Goal: Transaction & Acquisition: Purchase product/service

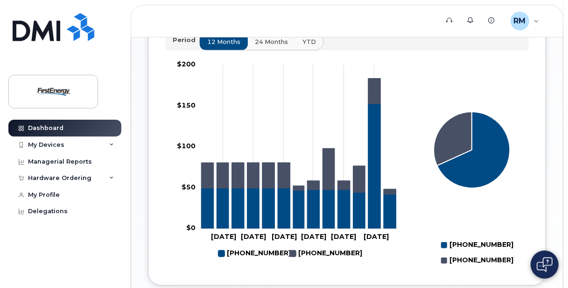
scroll to position [420, 0]
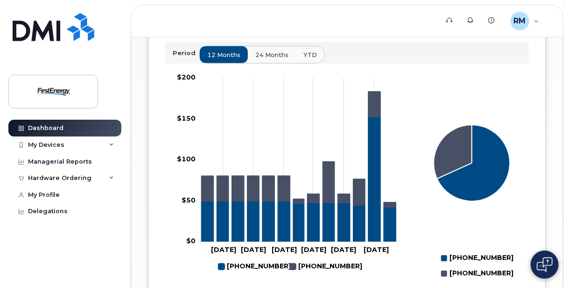
click at [272, 59] on span "24 months" at bounding box center [271, 54] width 33 height 9
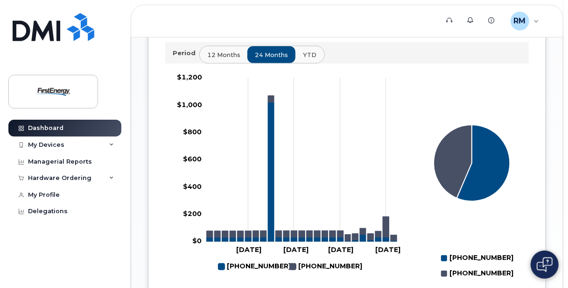
click at [305, 59] on span "YTD" at bounding box center [310, 54] width 14 height 9
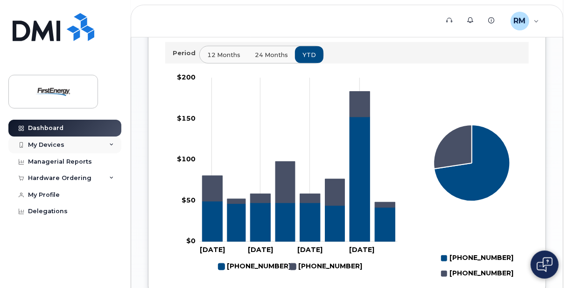
click at [112, 143] on icon at bounding box center [111, 144] width 5 height 5
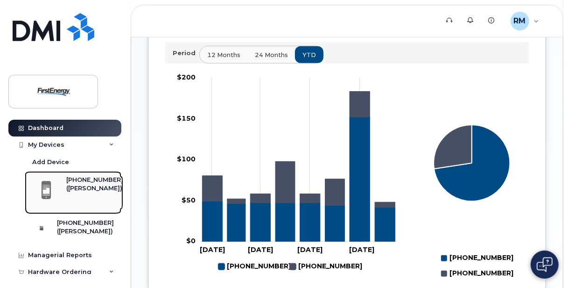
click at [78, 192] on div "([PERSON_NAME])" at bounding box center [94, 188] width 57 height 8
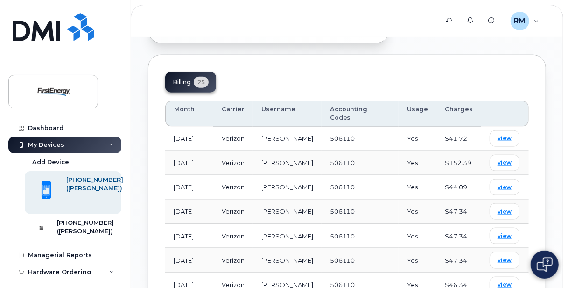
scroll to position [653, 0]
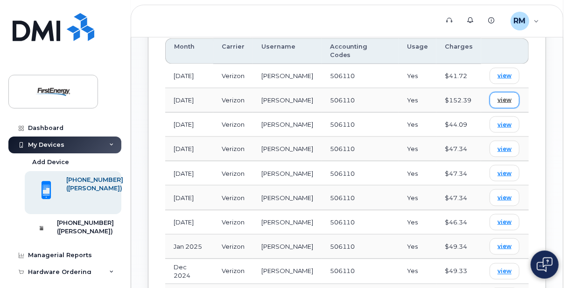
click at [510, 96] on span "view" at bounding box center [505, 100] width 14 height 8
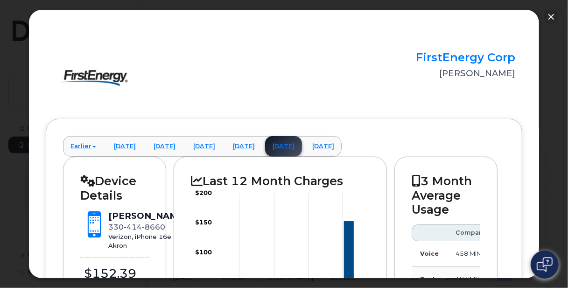
scroll to position [373, 0]
drag, startPoint x: 551, startPoint y: 14, endPoint x: 513, endPoint y: 22, distance: 38.4
click at [551, 14] on button "button" at bounding box center [551, 16] width 15 height 15
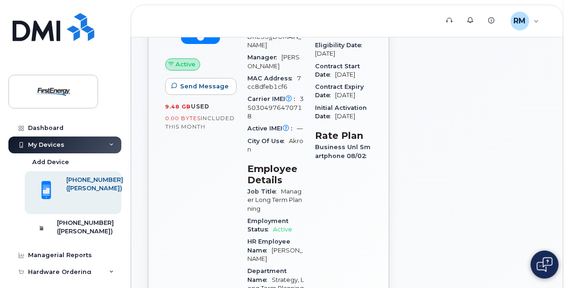
scroll to position [0, 0]
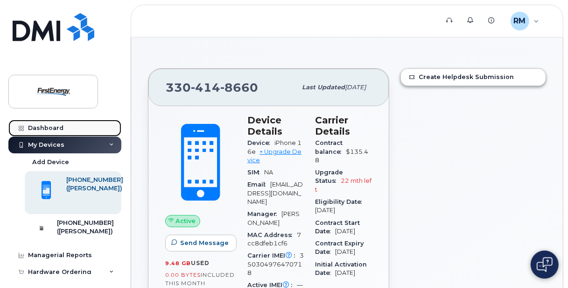
click at [60, 124] on div "Dashboard" at bounding box center [45, 127] width 35 height 7
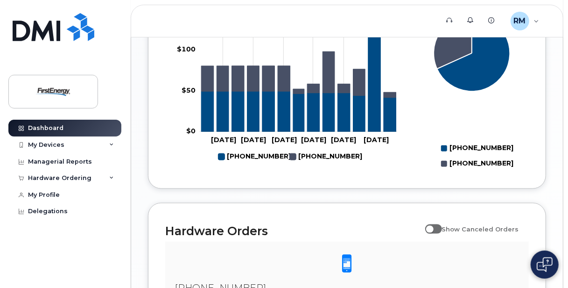
scroll to position [347, 0]
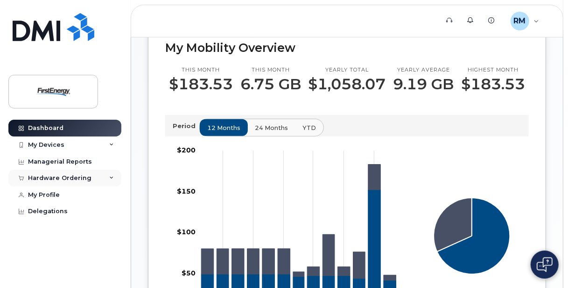
click at [109, 176] on icon at bounding box center [111, 178] width 5 height 5
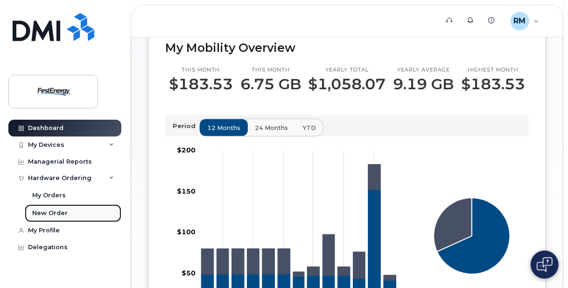
click at [51, 212] on div "New Order" at bounding box center [49, 213] width 35 height 8
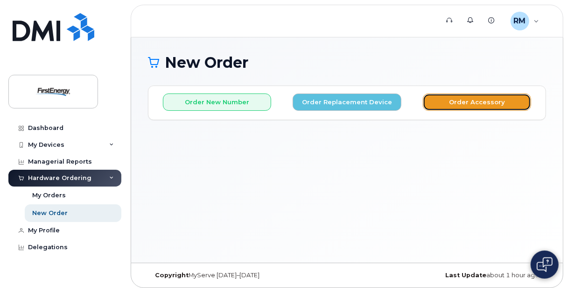
click at [461, 103] on button "Order Accessory" at bounding box center [477, 101] width 108 height 17
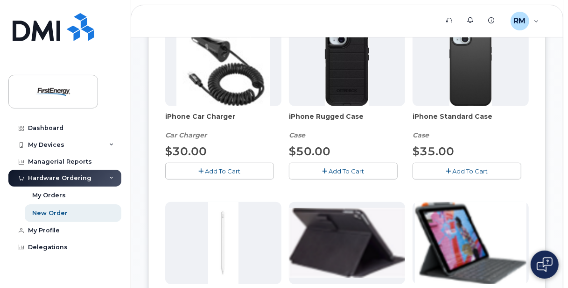
scroll to position [187, 0]
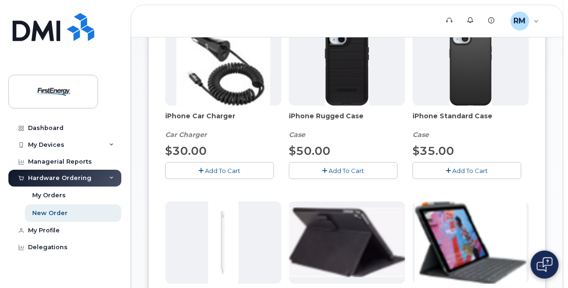
click at [445, 168] on button "Add To Cart" at bounding box center [467, 170] width 109 height 16
click at [215, 169] on span "Add To Cart" at bounding box center [222, 170] width 35 height 7
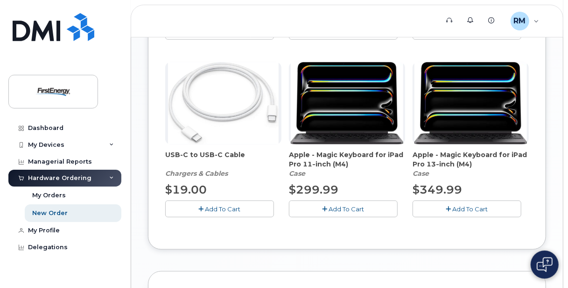
scroll to position [467, 0]
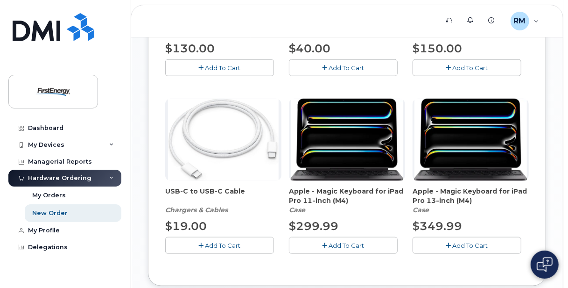
click at [444, 241] on button "Add To Cart" at bounding box center [467, 245] width 109 height 16
click at [454, 246] on button "button" at bounding box center [467, 245] width 109 height 16
click at [449, 65] on icon "button" at bounding box center [448, 68] width 5 height 6
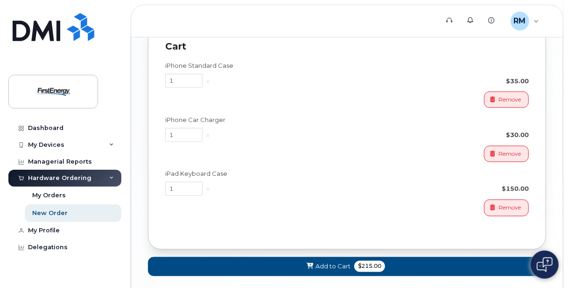
scroll to position [798, 0]
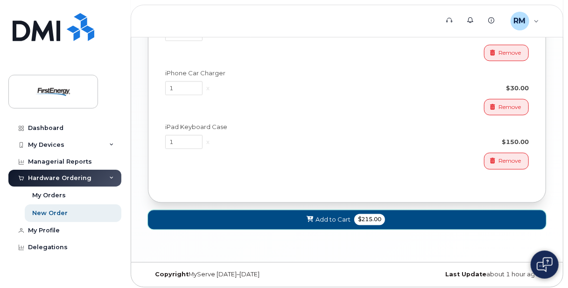
click at [322, 215] on span "Add to Cart" at bounding box center [333, 219] width 35 height 9
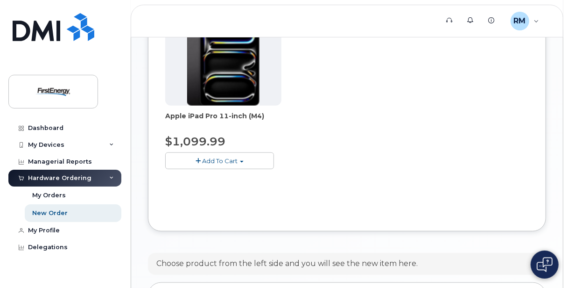
scroll to position [536, 0]
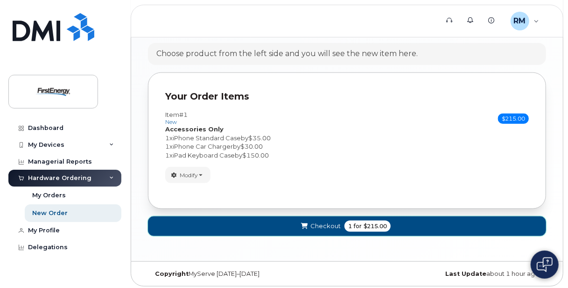
click at [330, 221] on span "Checkout" at bounding box center [325, 225] width 30 height 9
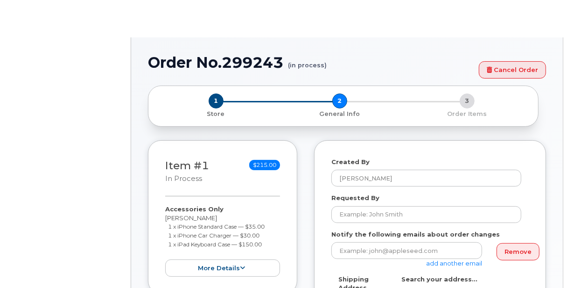
select select
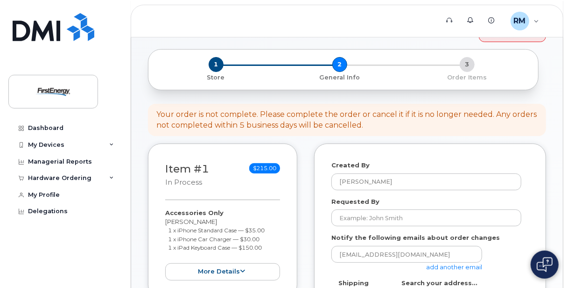
scroll to position [140, 0]
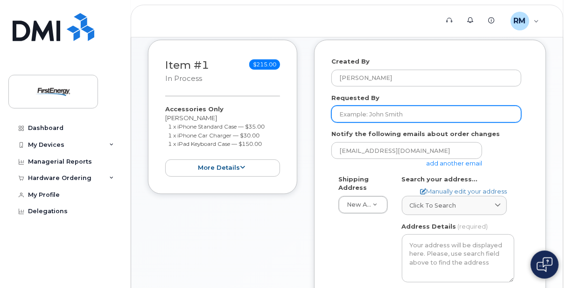
click at [367, 118] on input "Requested By" at bounding box center [426, 113] width 190 height 17
type input "Matthew Richlovsky"
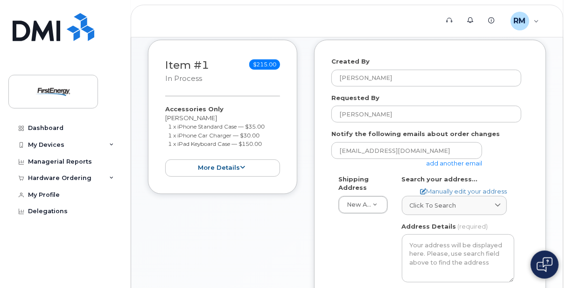
click at [520, 164] on div "richlovskym@firstenergycorp.com add another email" at bounding box center [426, 155] width 190 height 26
click at [422, 204] on span "Click to search" at bounding box center [433, 205] width 47 height 9
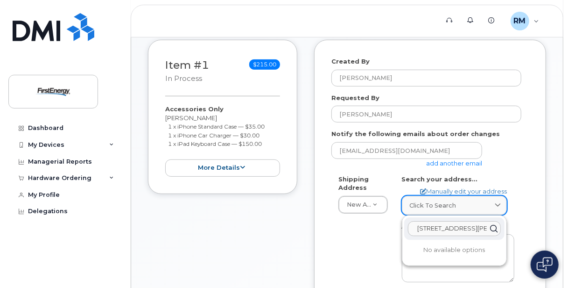
scroll to position [0, 3]
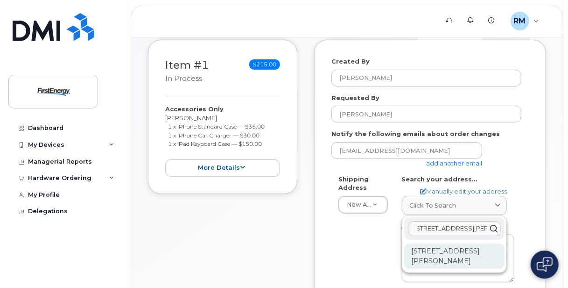
type input "938 Bass Dr Mansfield Oh"
click at [470, 249] on div "938 Bass Dr Mansfield OH 44903-9138" at bounding box center [454, 255] width 100 height 25
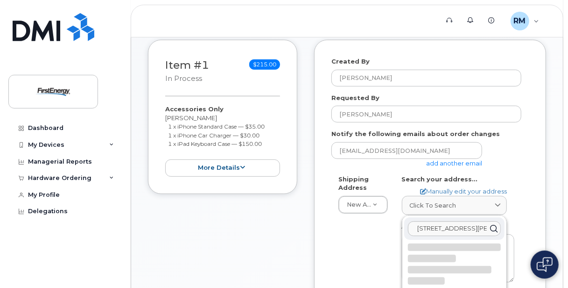
select select
type textarea "938 Bass Dr MANSFIELD OH 44903-9138 UNITED STATES"
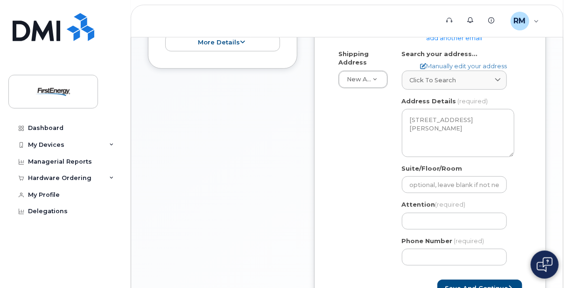
scroll to position [280, 0]
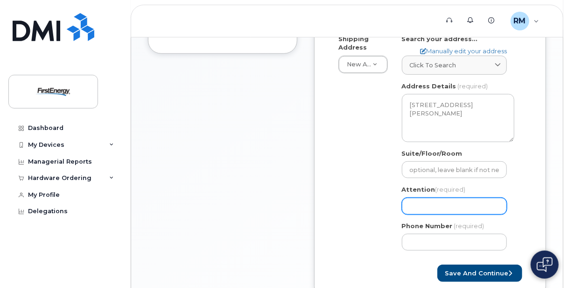
click at [422, 205] on input "Attention (required)" at bounding box center [454, 205] width 105 height 17
select select
type input "M"
select select
type input "Ma"
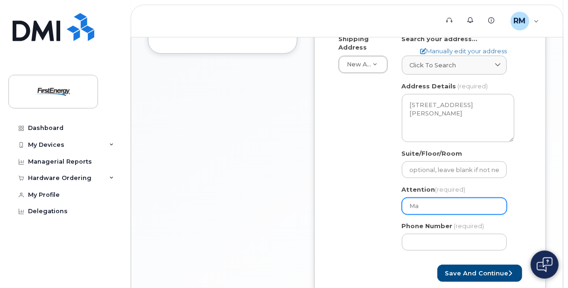
select select
type input "Mat"
select select
type input "Matt"
select select
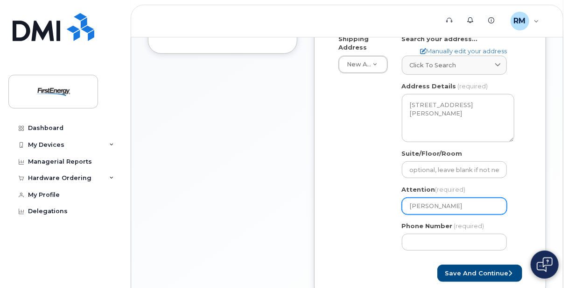
type input "Matth"
select select
type input "Matthe"
select select
type input "Matthew"
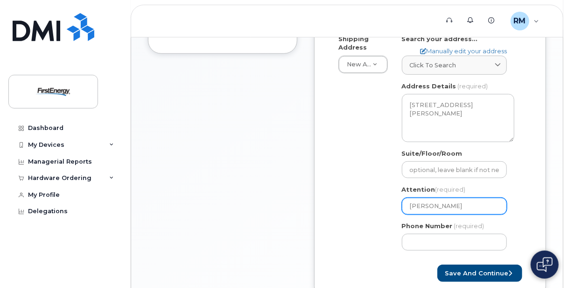
select select
type input "Matthew R"
select select
type input "Matthew Ri"
select select
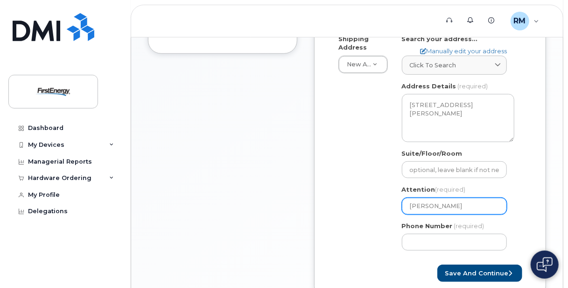
type input "Matthew Ric"
select select
type input "Matthew Rich"
select select
type input "Matthew Richl"
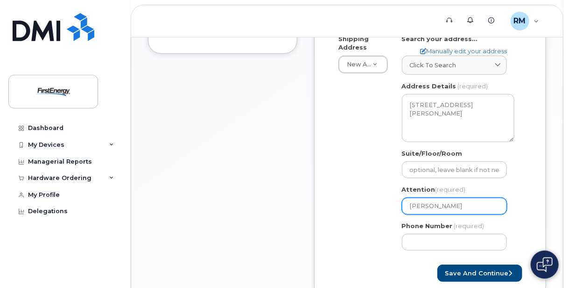
select select
type input "Matthew Richlo"
select select
type input "Matthew Richlov"
select select
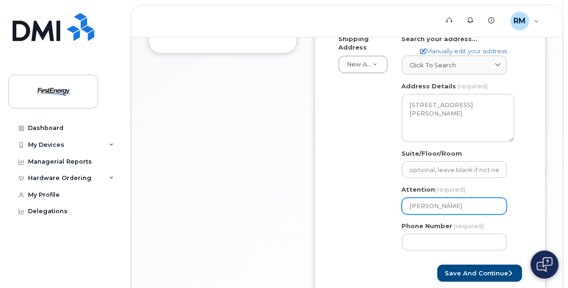
type input "Matthew Richlovs"
select select
type input "Matthew Richlovsk"
select select
type input "[PERSON_NAME]"
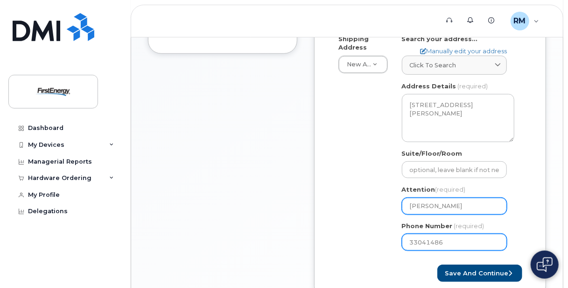
type input "330414866"
select select
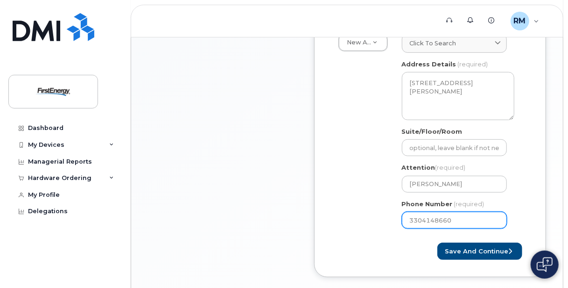
scroll to position [327, 0]
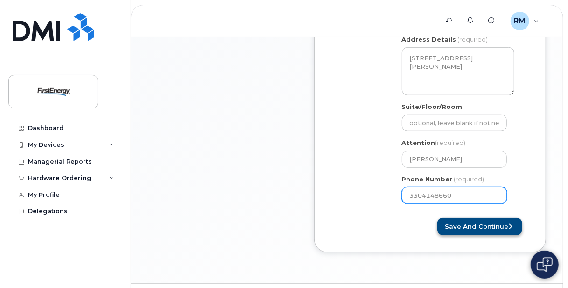
type input "3304148660"
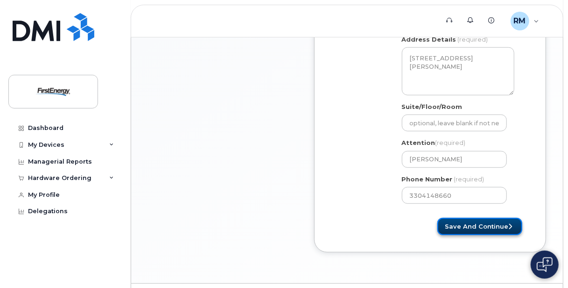
click at [496, 226] on button "Save and Continue" at bounding box center [479, 226] width 85 height 17
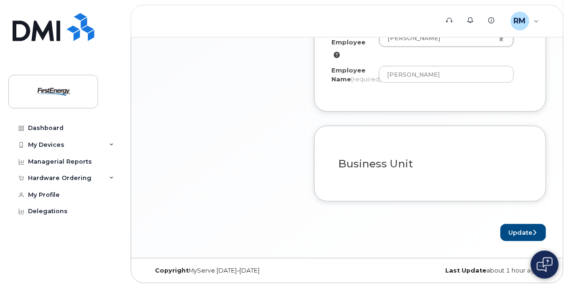
scroll to position [157, 0]
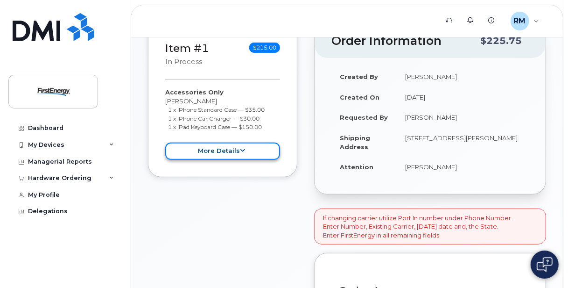
click at [240, 150] on icon at bounding box center [242, 150] width 5 height 6
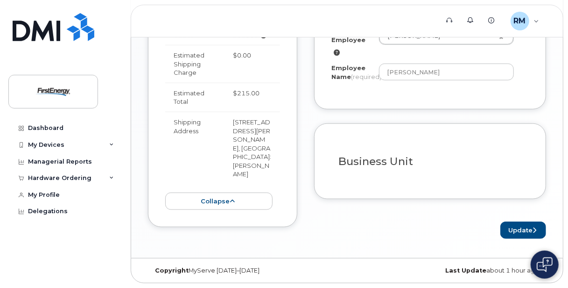
scroll to position [440, 0]
click at [514, 229] on button "Update" at bounding box center [523, 229] width 46 height 17
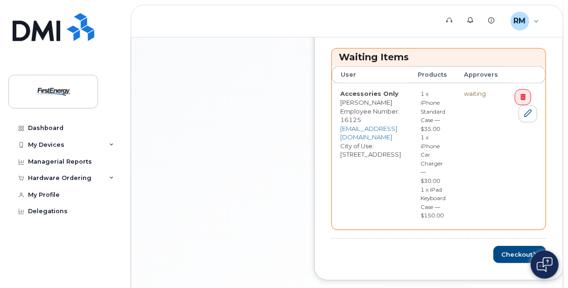
scroll to position [420, 0]
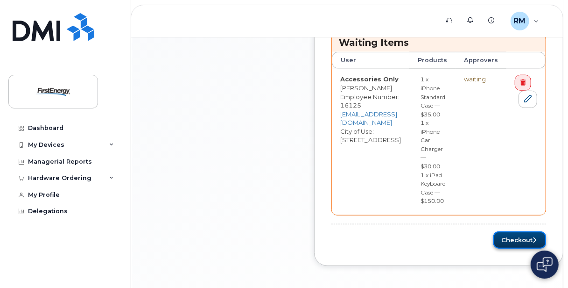
click at [542, 235] on button "Checkout" at bounding box center [519, 239] width 53 height 17
